Goal: Consume media (video, audio): Consume media (video, audio)

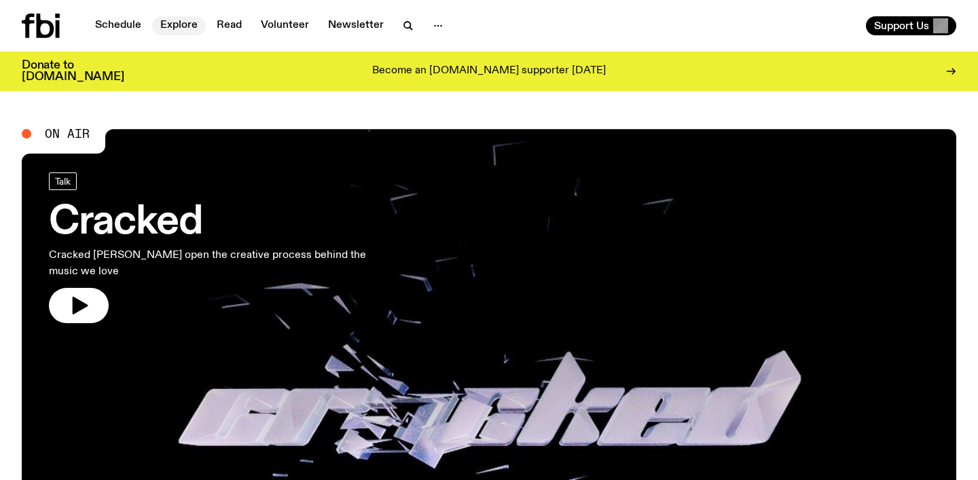
click at [181, 27] on link "Explore" at bounding box center [179, 25] width 54 height 19
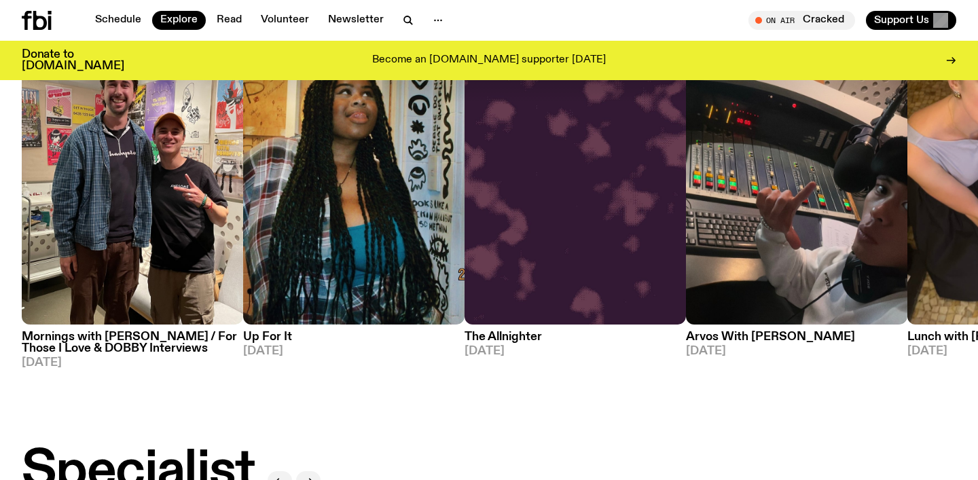
scroll to position [671, 0]
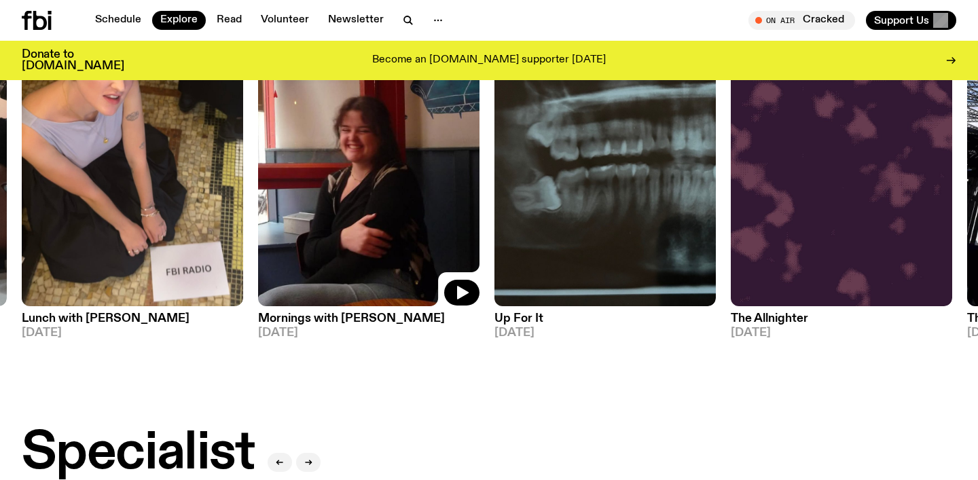
click at [377, 170] on img at bounding box center [369, 159] width 222 height 296
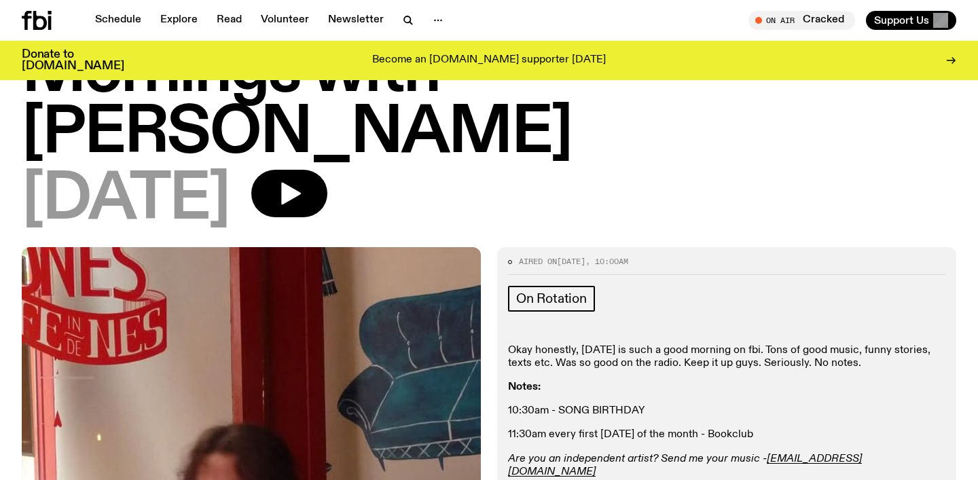
scroll to position [39, 0]
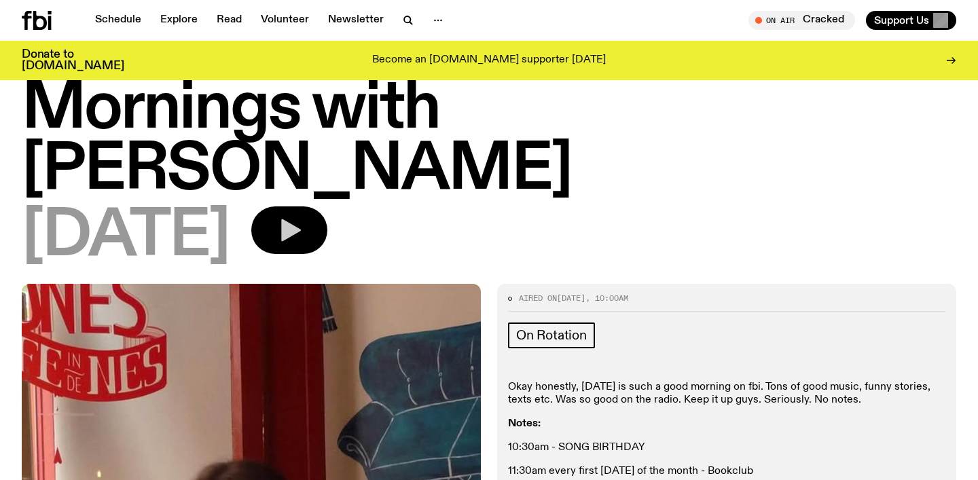
click at [327, 207] on button "button" at bounding box center [289, 231] width 76 height 48
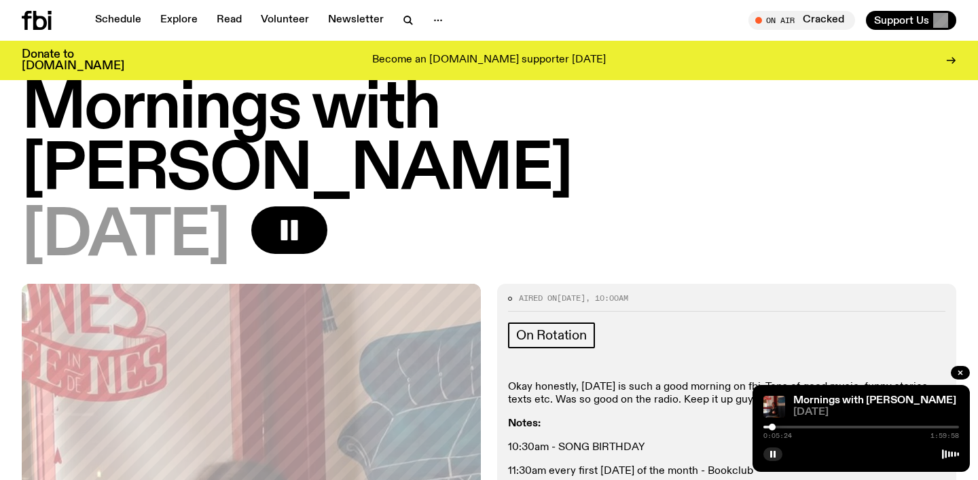
drag, startPoint x: 765, startPoint y: 428, endPoint x: 773, endPoint y: 428, distance: 8.2
click at [773, 428] on div at bounding box center [772, 427] width 7 height 7
click at [780, 427] on div at bounding box center [780, 427] width 7 height 7
click at [787, 427] on div at bounding box center [786, 427] width 7 height 7
click at [791, 427] on div at bounding box center [790, 427] width 7 height 7
